Goal: Task Accomplishment & Management: Complete application form

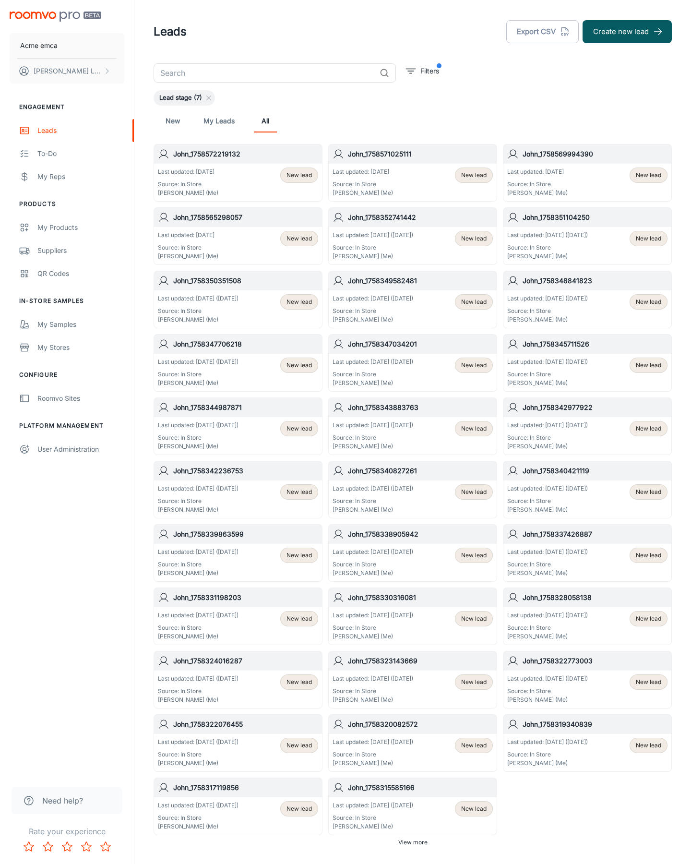
click at [627, 32] on button "Create new lead" at bounding box center [627, 31] width 89 height 23
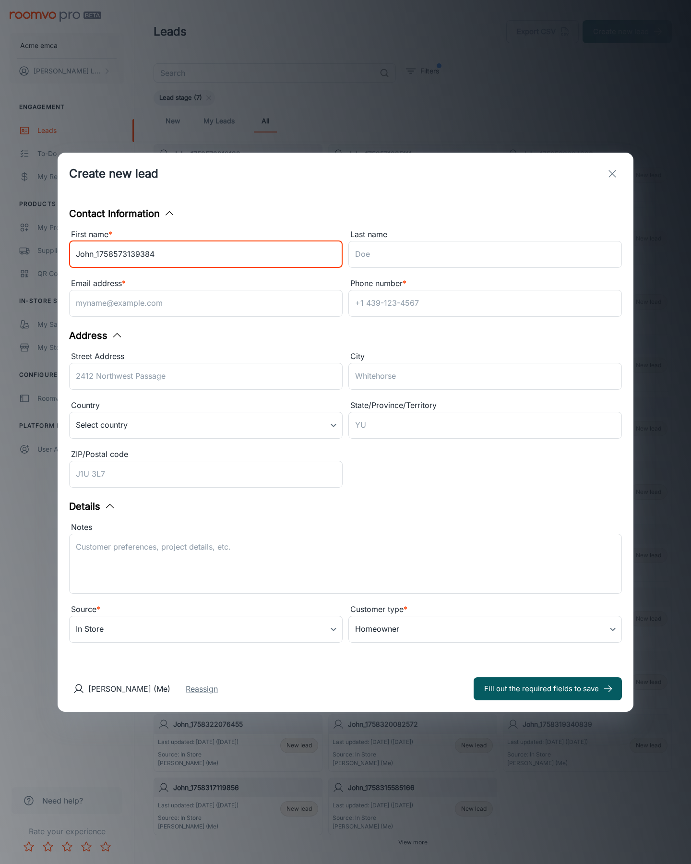
type input "John_1758573139384"
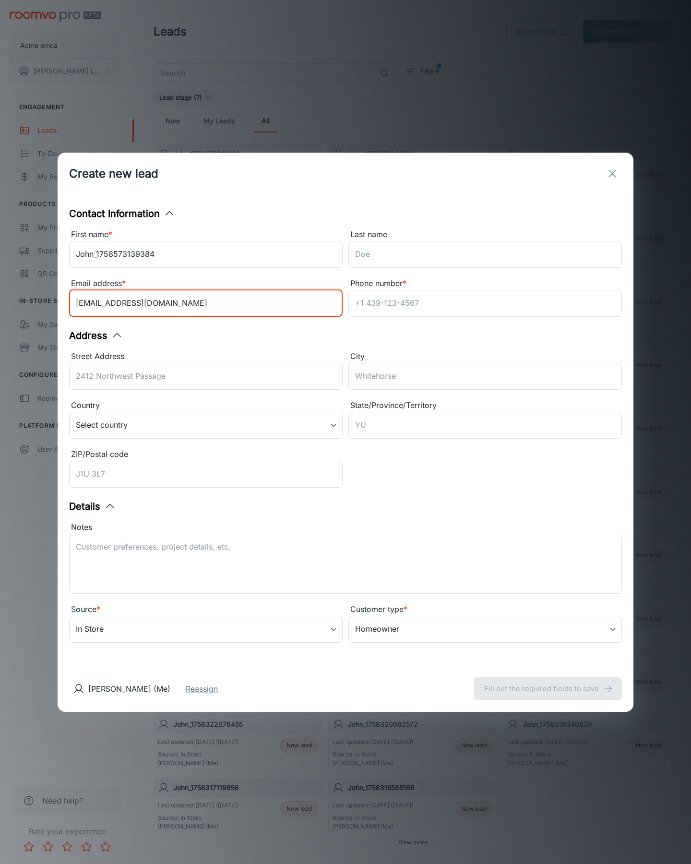
type input "[EMAIL_ADDRESS][DOMAIN_NAME]"
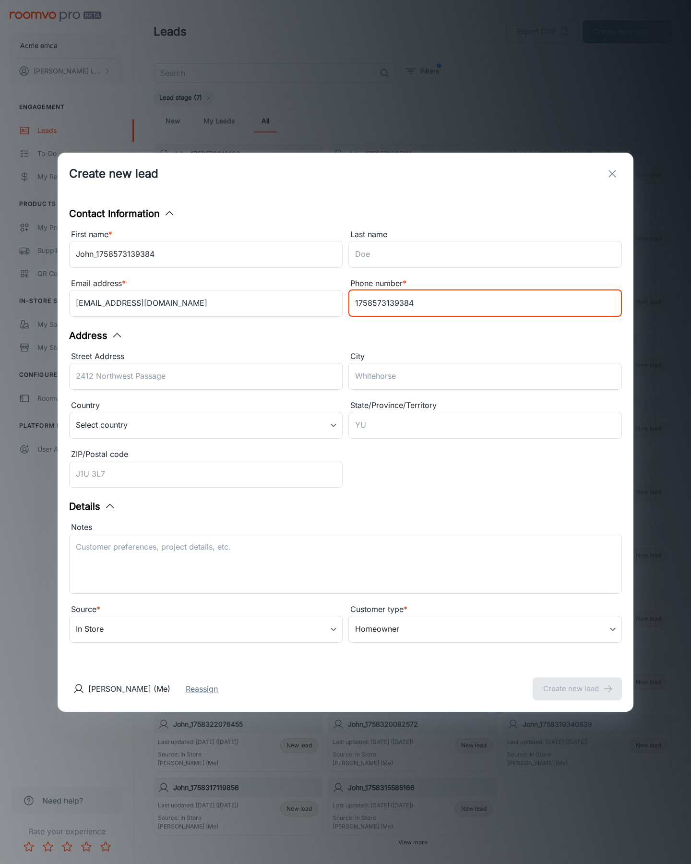
type input "1758573139384"
click at [577, 688] on button "Create new lead" at bounding box center [577, 688] width 89 height 23
